Goal: Book appointment/travel/reservation

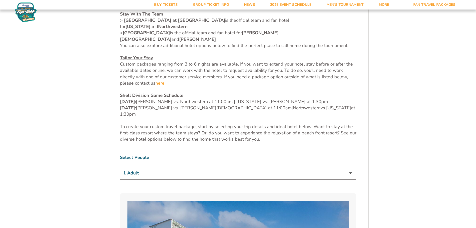
scroll to position [250, 0]
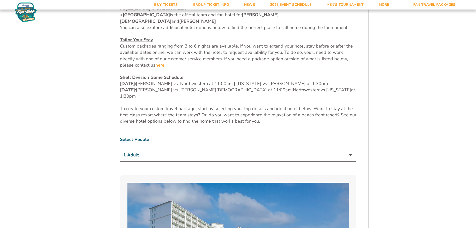
click at [351, 149] on select "1 Adult 2 Adults 3 Adults 4 Adults 2 Adults + 1 Child 2 Adults + 2 Children 2 A…" at bounding box center [238, 155] width 237 height 13
select select "2 Adults"
click at [120, 149] on select "1 Adult 2 Adults 3 Adults 4 Adults 2 Adults + 1 Child 2 Adults + 2 Children 2 A…" at bounding box center [238, 155] width 237 height 13
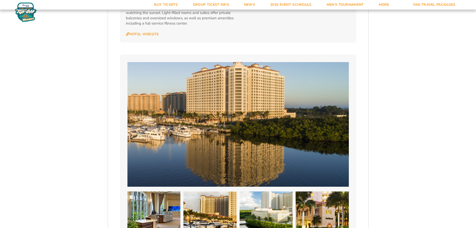
scroll to position [700, 0]
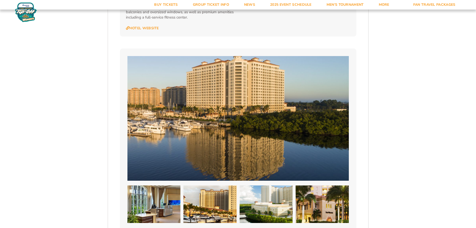
click at [202, 82] on img at bounding box center [239, 118] width 222 height 125
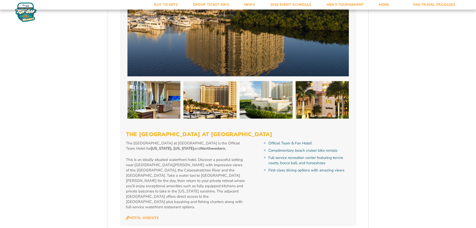
scroll to position [825, 0]
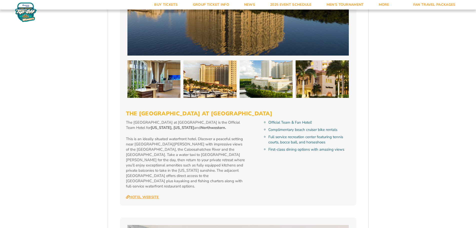
click at [153, 195] on link "Hotel Website" at bounding box center [142, 197] width 33 height 5
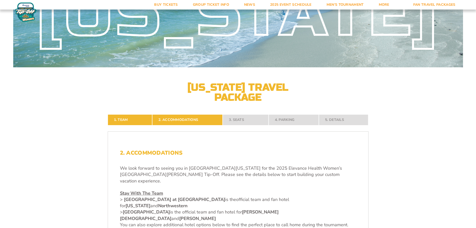
scroll to position [50, 0]
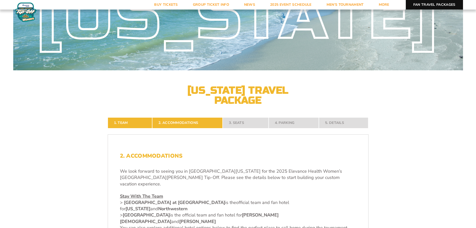
click at [431, 5] on link "Fan Travel Packages" at bounding box center [434, 5] width 57 height 10
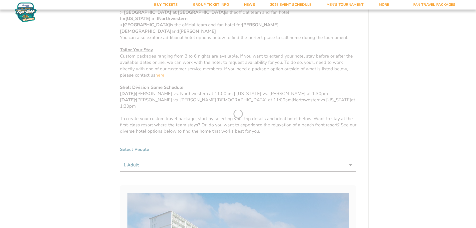
scroll to position [250, 0]
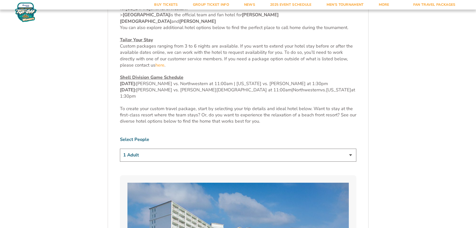
click at [351, 149] on select "1 Adult 2 Adults 3 Adults 4 Adults 2 Adults + 1 Child 2 Adults + 2 Children 2 A…" at bounding box center [238, 155] width 237 height 13
select select "2 Adults"
click at [120, 149] on select "1 Adult 2 Adults 3 Adults 4 Adults 2 Adults + 1 Child 2 Adults + 2 Children 2 A…" at bounding box center [238, 155] width 237 height 13
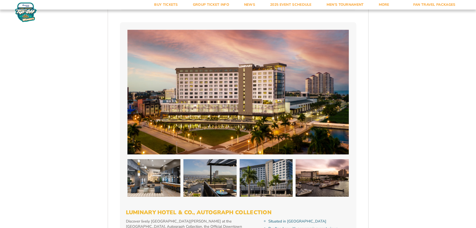
scroll to position [1600, 0]
